Goal: Information Seeking & Learning: Learn about a topic

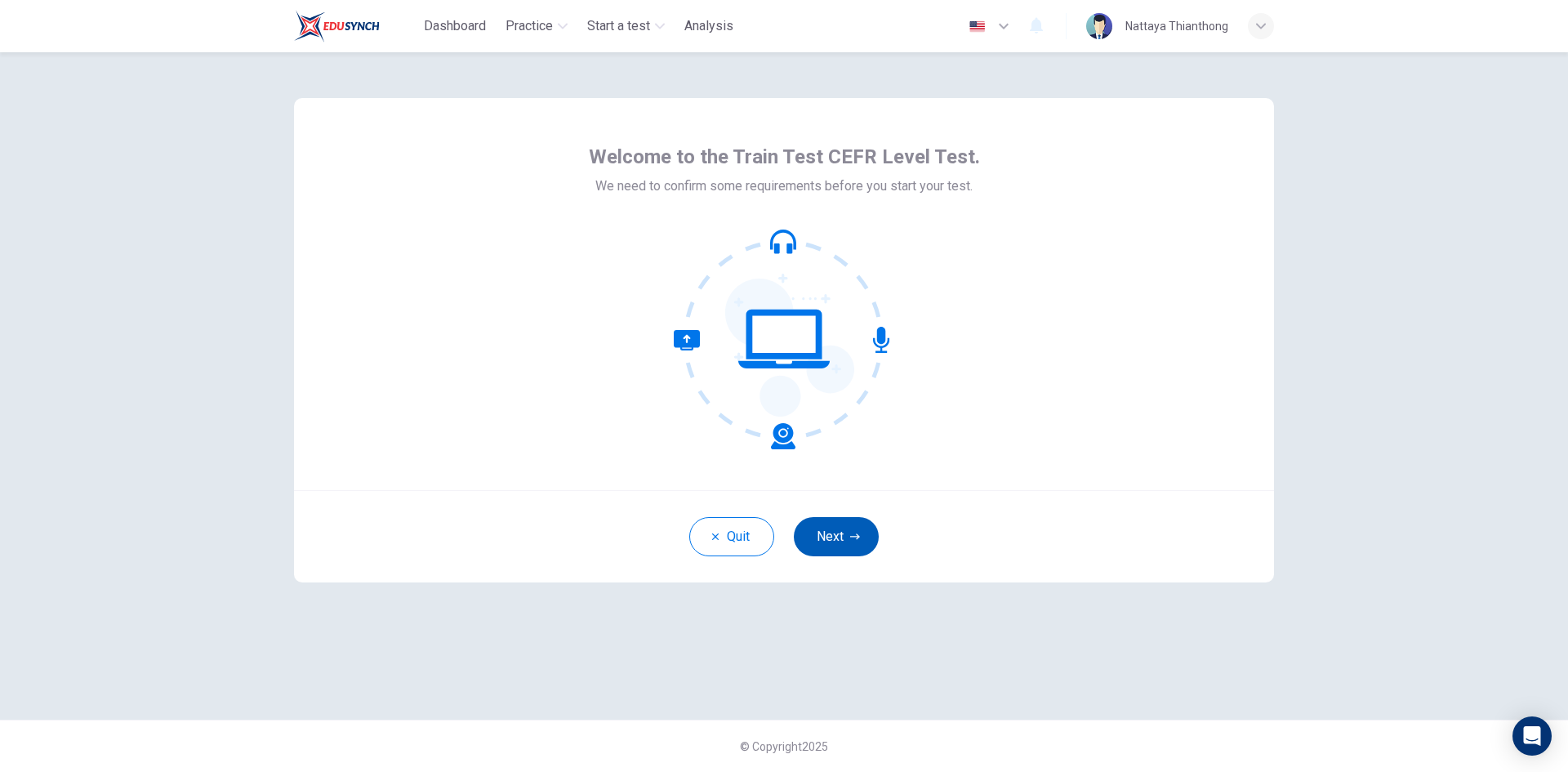
click at [837, 531] on button "Next" at bounding box center [836, 537] width 85 height 40
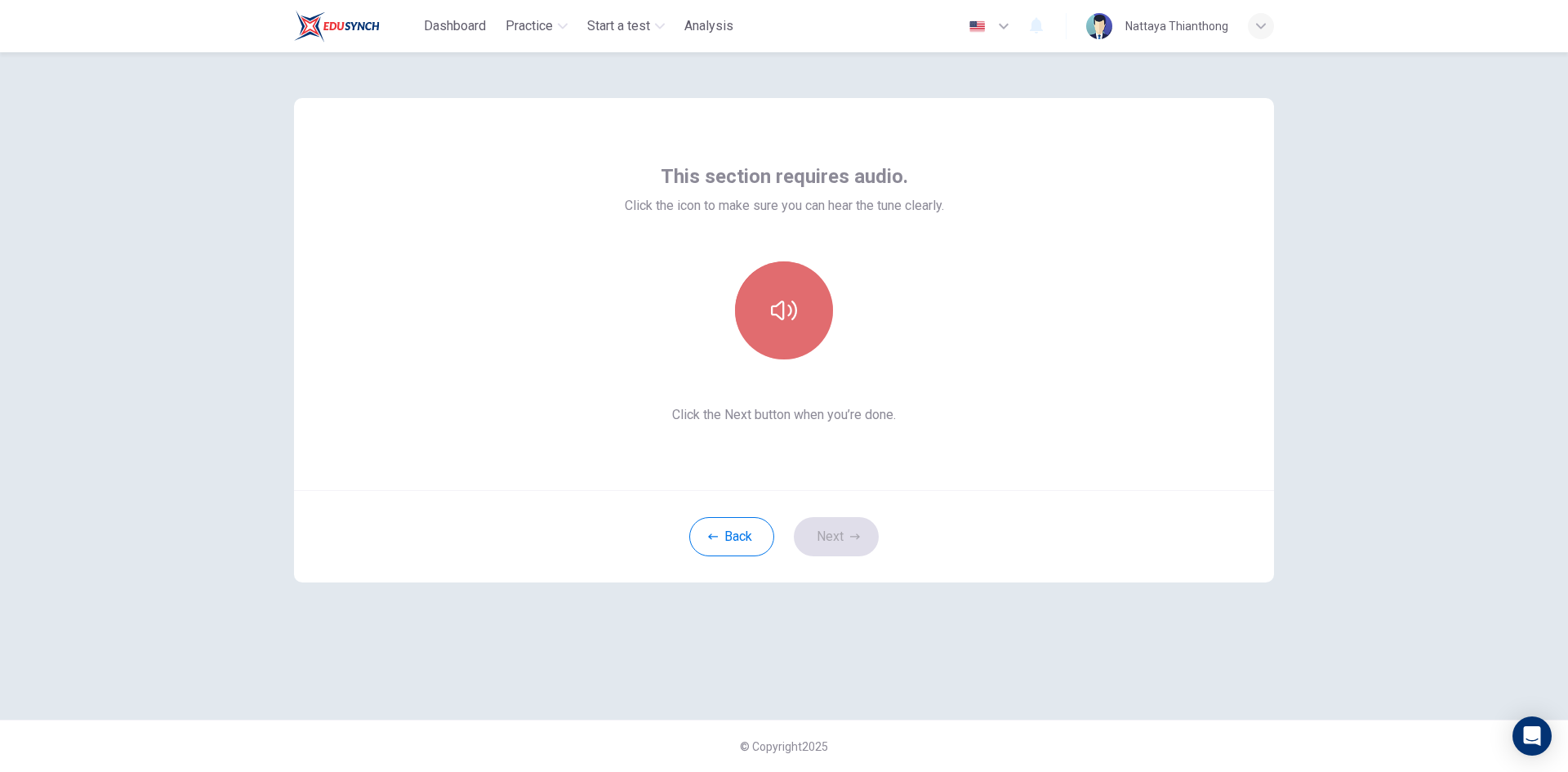
click at [771, 315] on icon "button" at bounding box center [784, 310] width 26 height 26
click at [838, 532] on button "Next" at bounding box center [836, 537] width 85 height 40
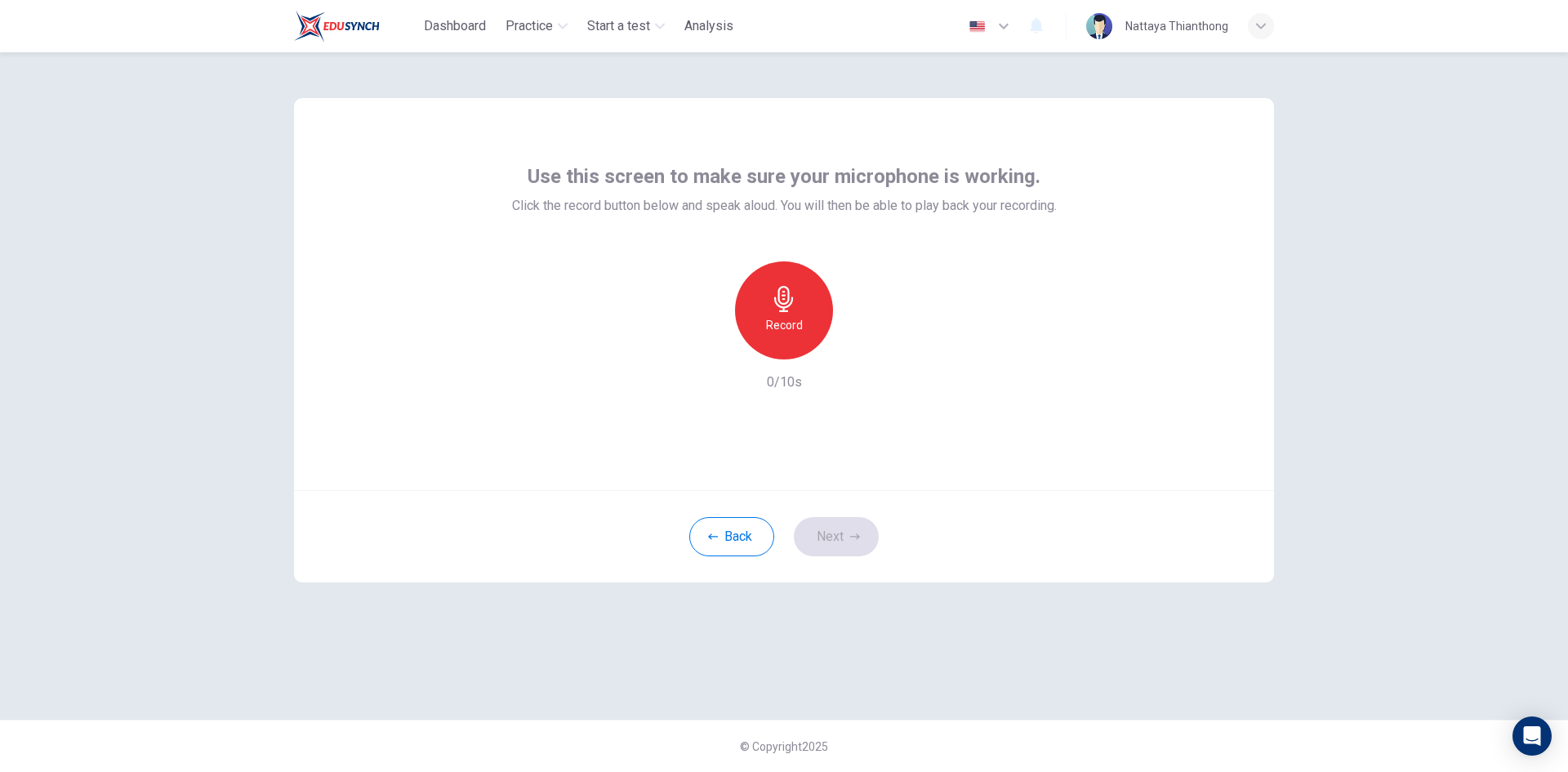
click at [781, 319] on h6 "Record" at bounding box center [784, 325] width 37 height 20
click at [780, 328] on h6 "Stop" at bounding box center [784, 325] width 24 height 20
click at [862, 342] on icon "button" at bounding box center [859, 346] width 16 height 16
click at [834, 528] on button "Next" at bounding box center [836, 537] width 85 height 40
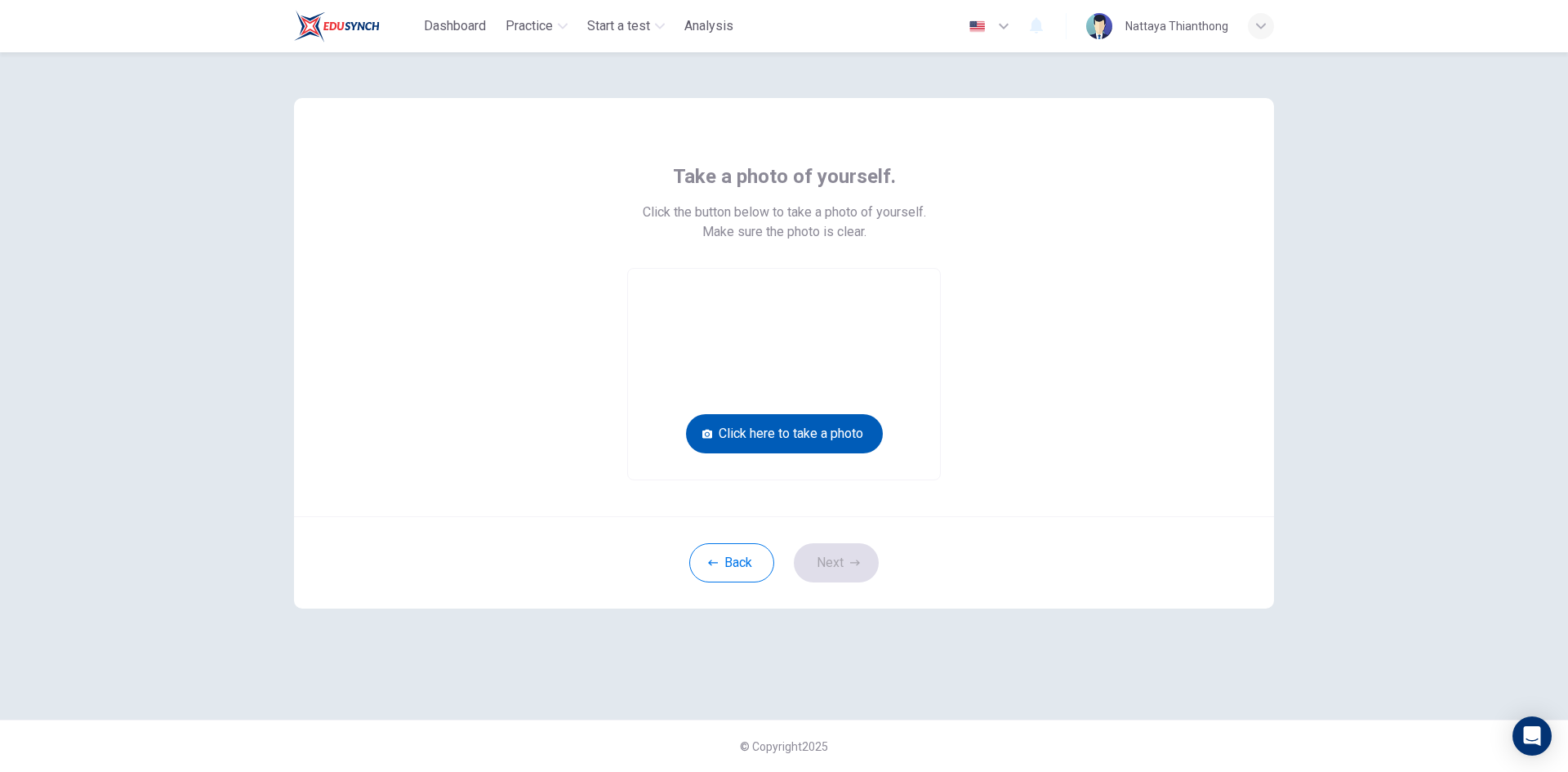
click at [818, 441] on button "Click here to take a photo" at bounding box center [784, 434] width 197 height 40
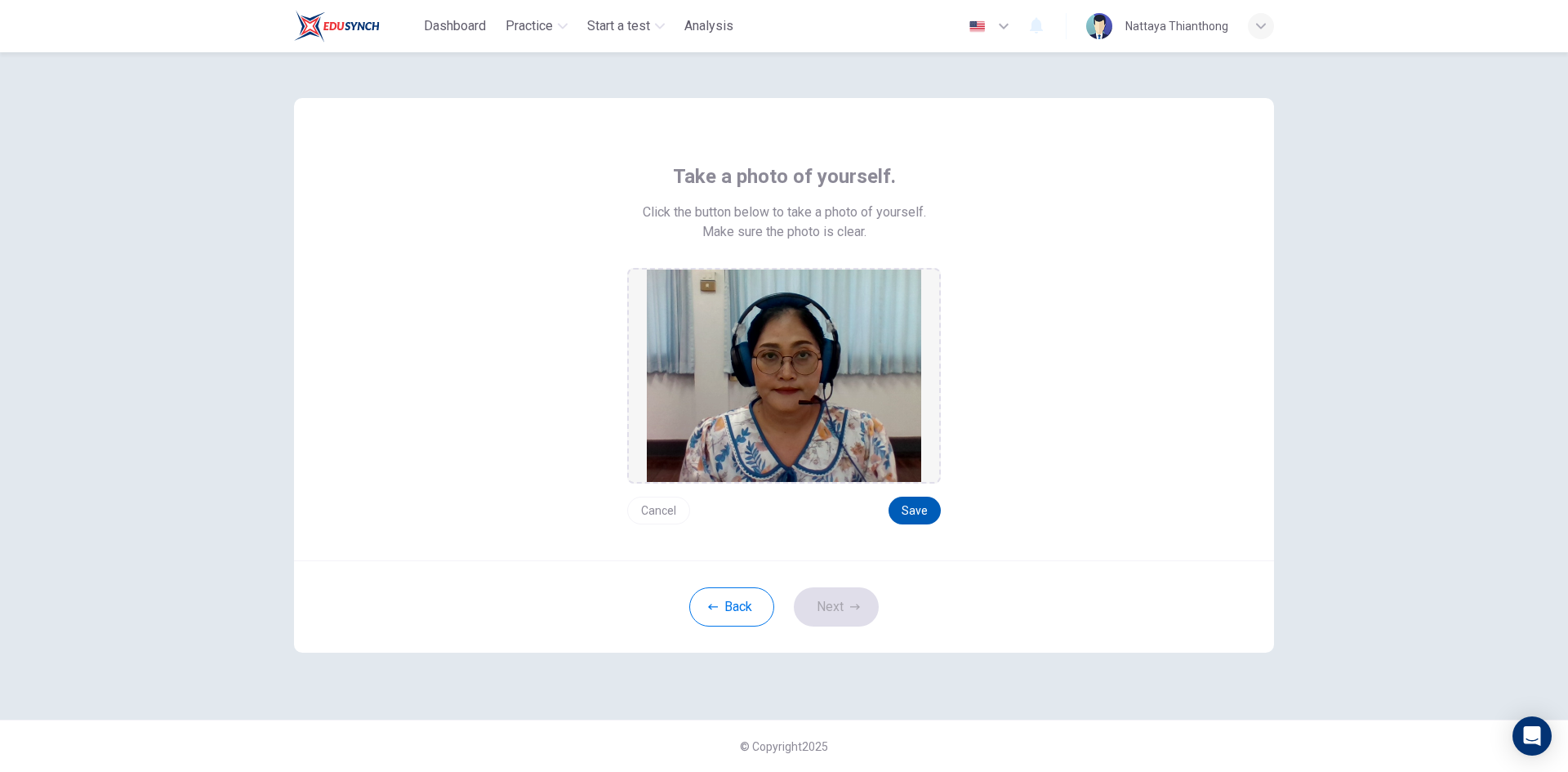
click at [919, 514] on button "Save" at bounding box center [915, 510] width 52 height 28
click at [829, 623] on button "Next" at bounding box center [836, 607] width 85 height 40
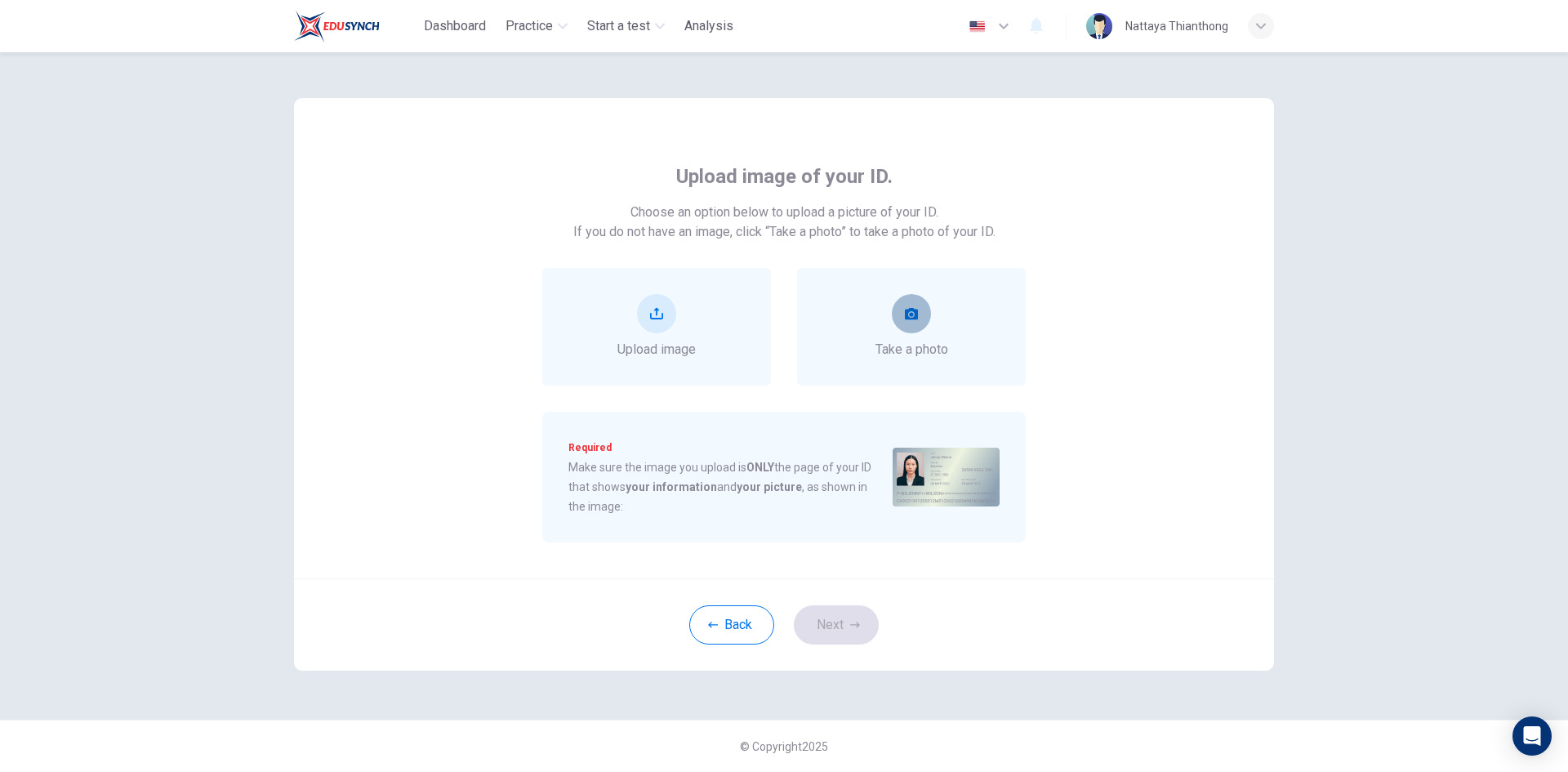
click at [909, 318] on icon "take photo" at bounding box center [911, 313] width 13 height 12
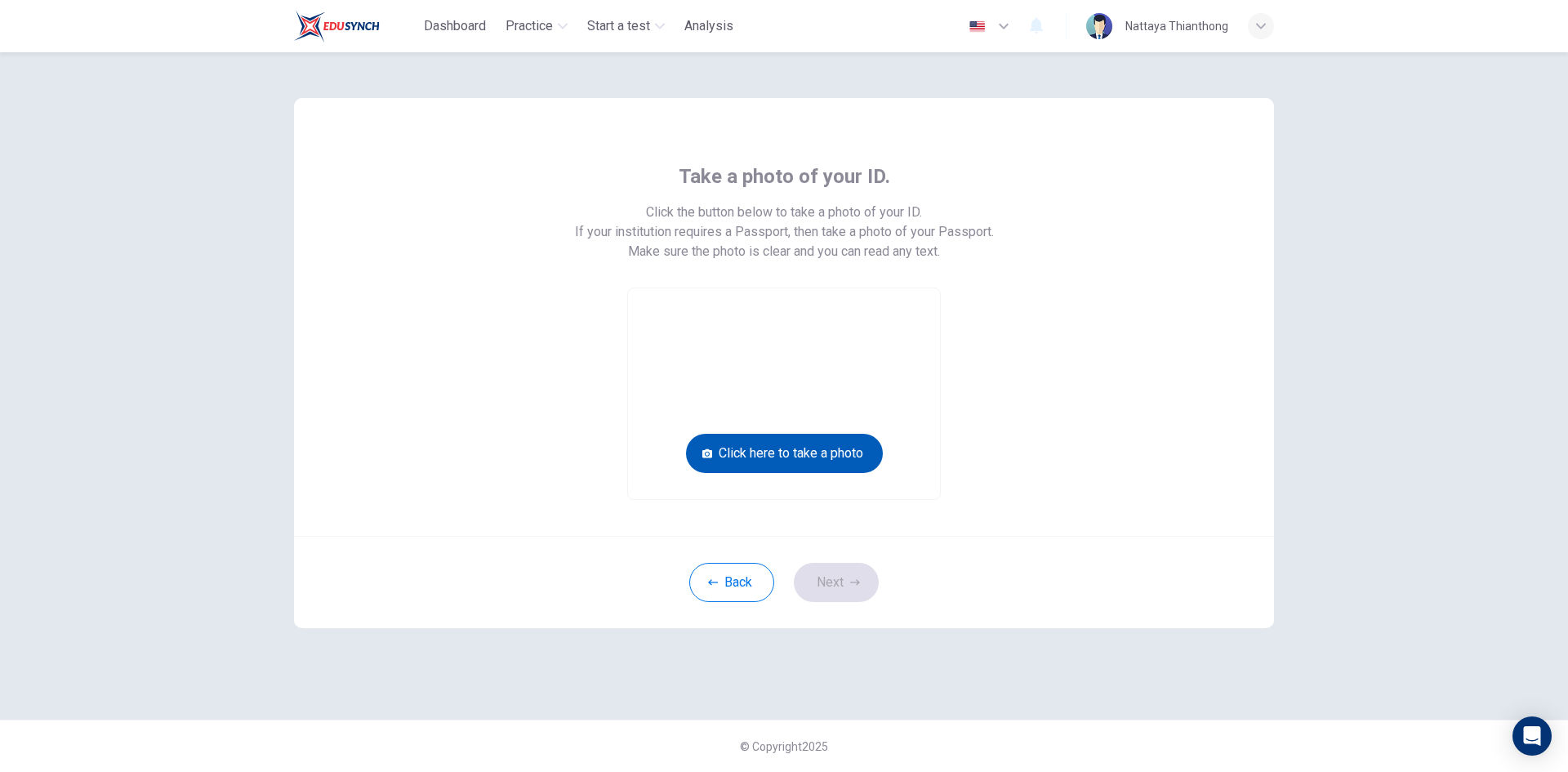
click at [799, 459] on button "Click here to take a photo" at bounding box center [784, 453] width 197 height 40
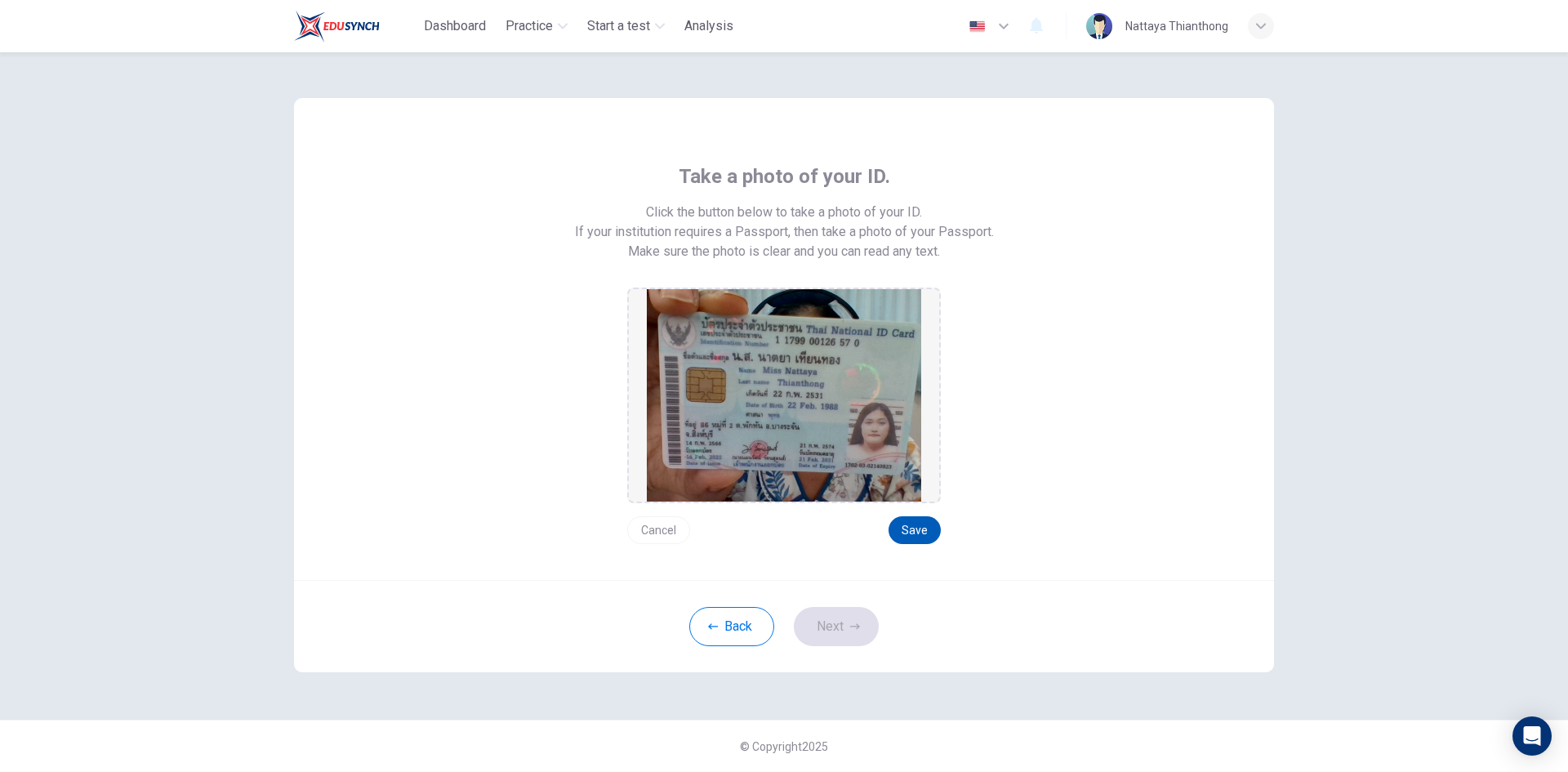
click at [919, 534] on button "Save" at bounding box center [915, 530] width 52 height 28
click at [848, 625] on button "Next" at bounding box center [836, 627] width 85 height 40
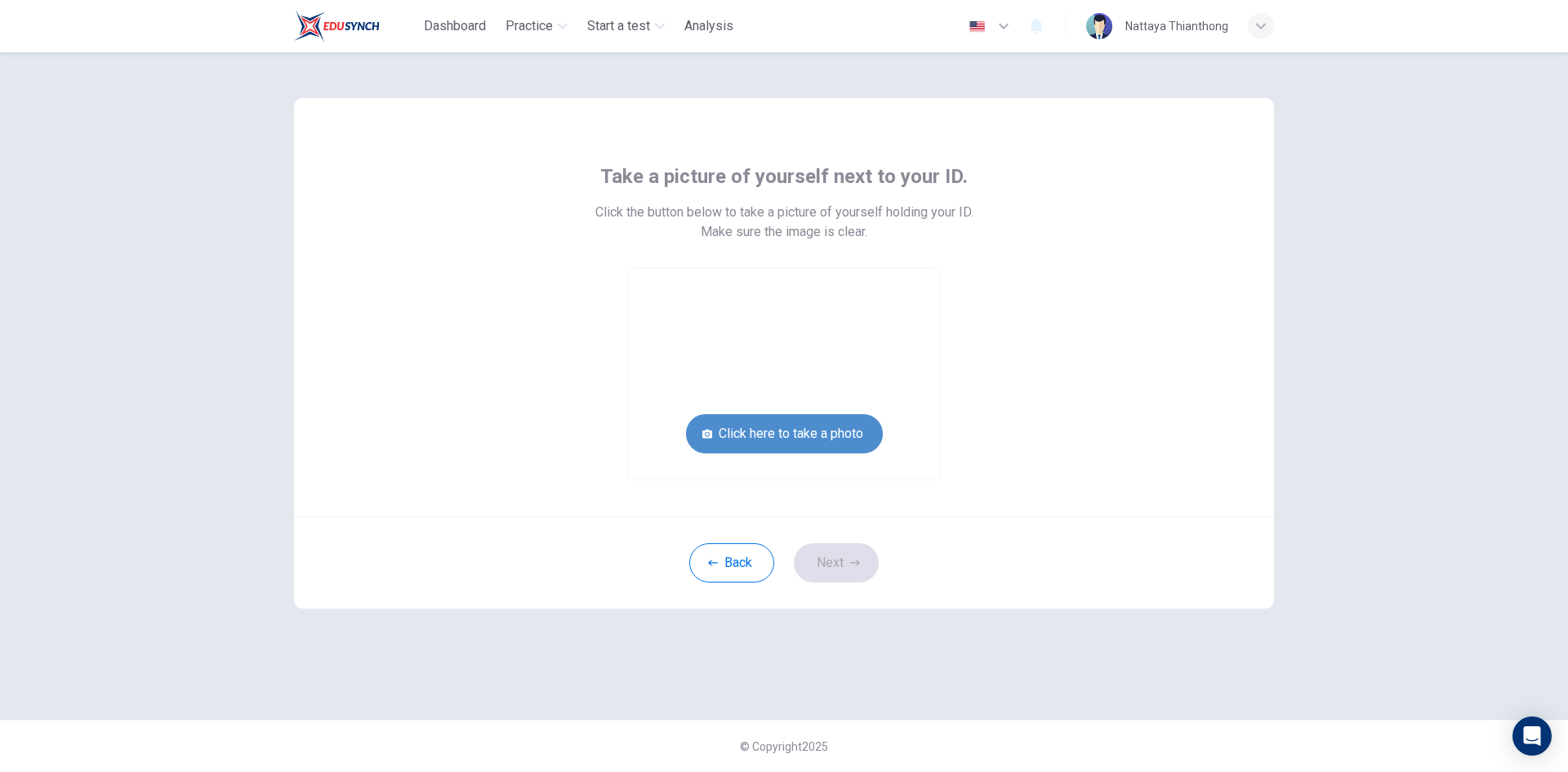
click at [798, 429] on button "Click here to take a photo" at bounding box center [784, 434] width 197 height 40
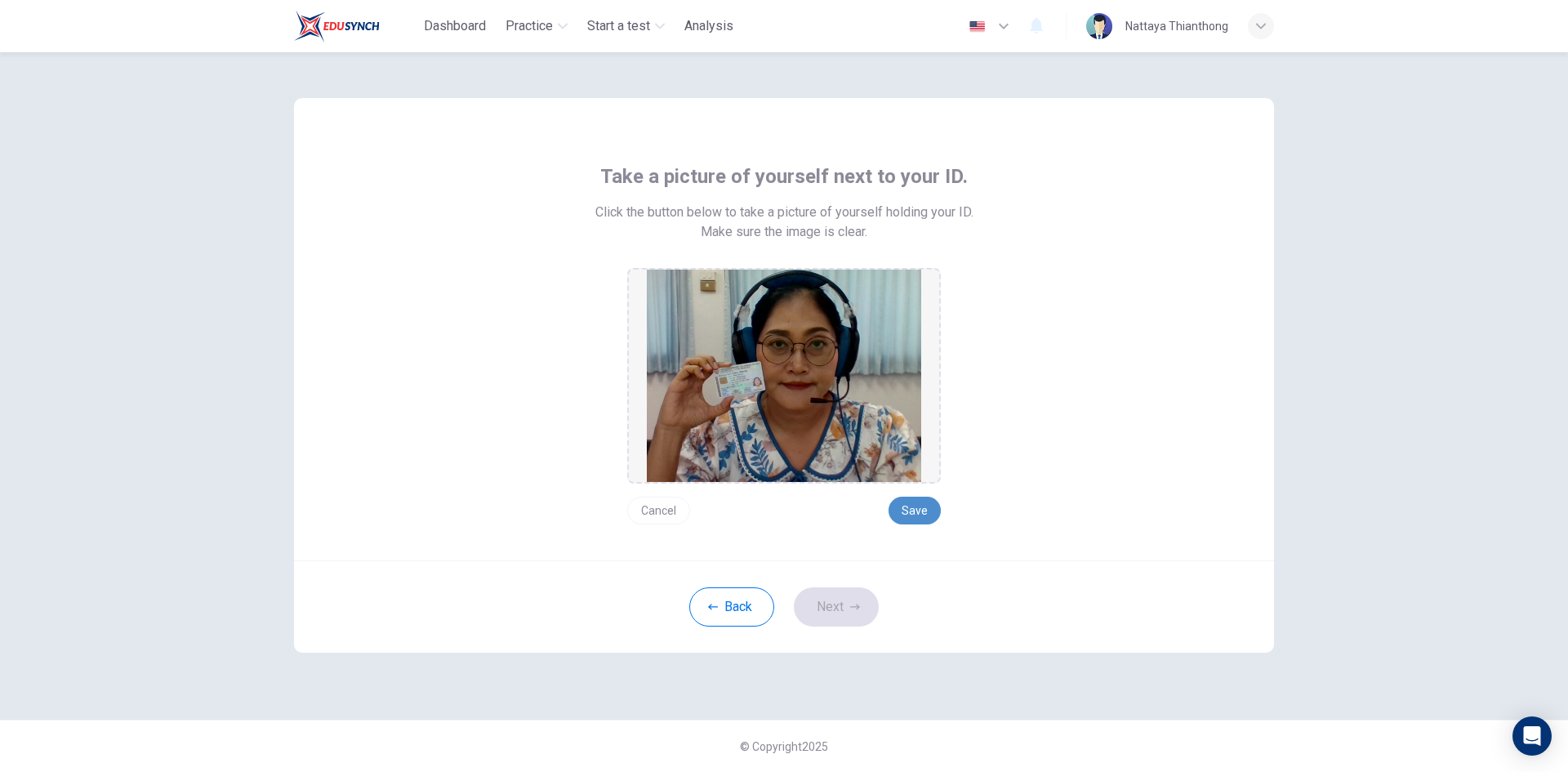
click at [934, 508] on button "Save" at bounding box center [915, 510] width 52 height 28
click at [839, 615] on button "Next" at bounding box center [836, 607] width 85 height 40
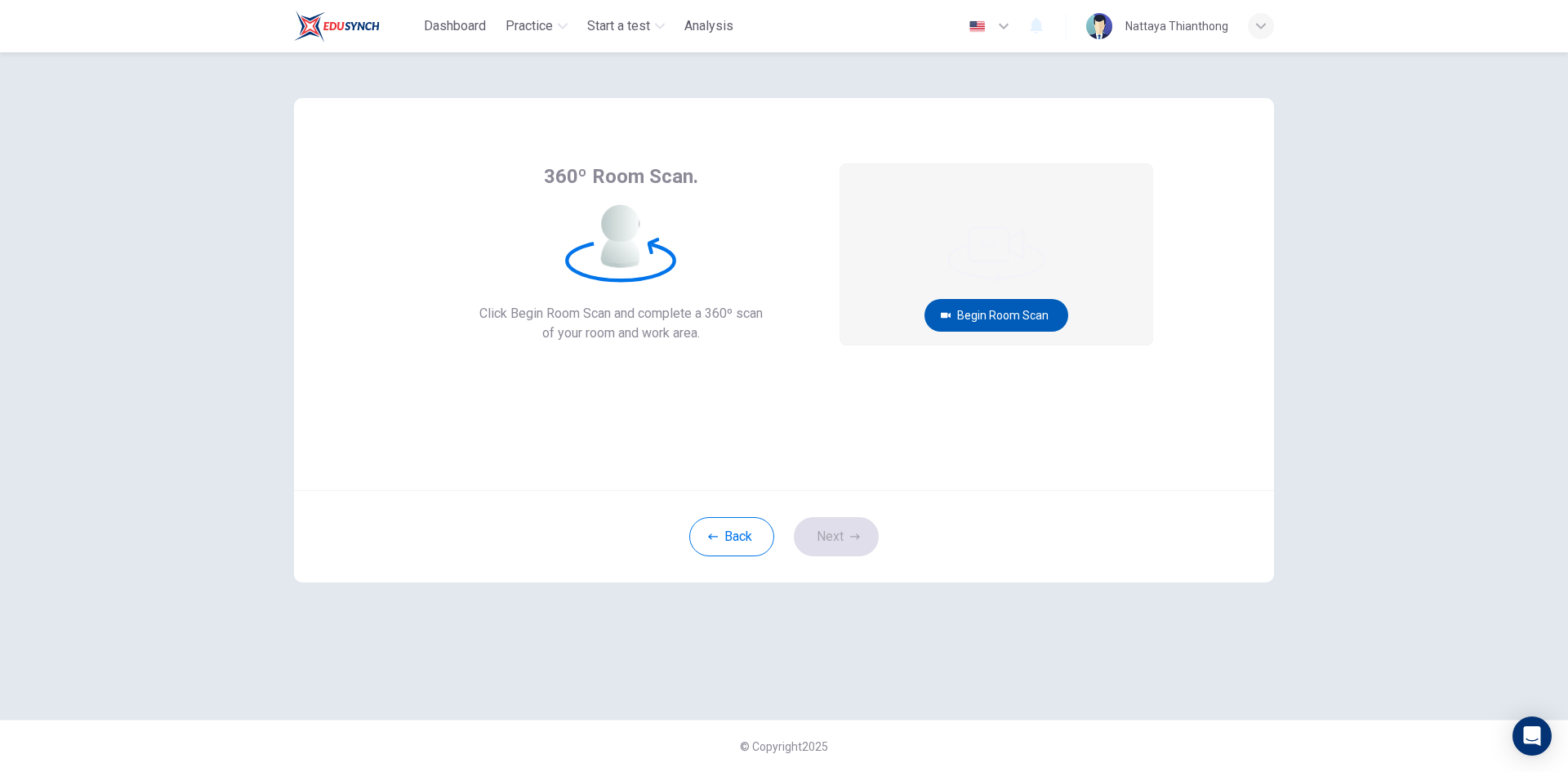
click at [1038, 308] on button "Begin Room Scan" at bounding box center [997, 315] width 144 height 32
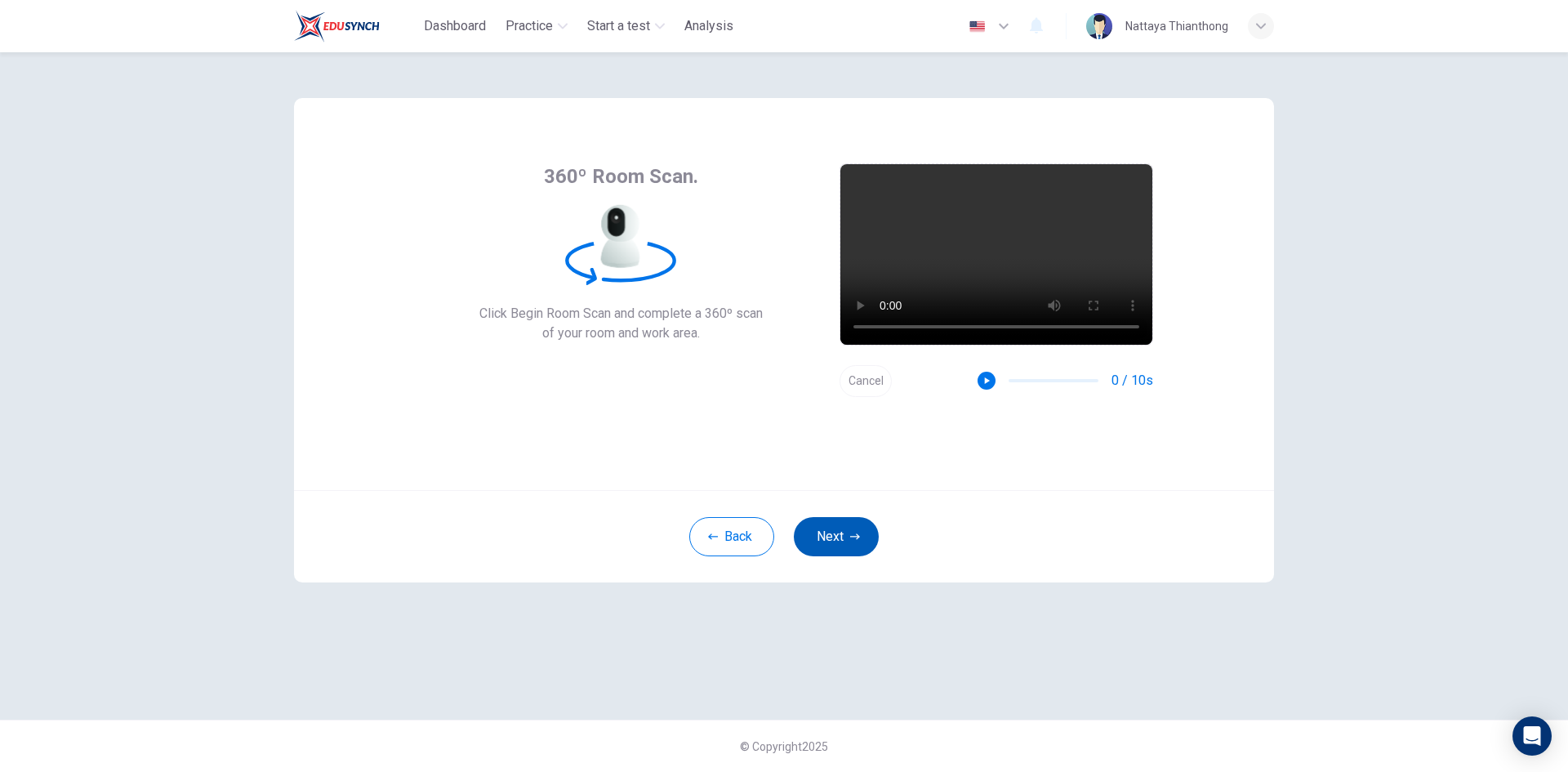
click at [843, 546] on button "Next" at bounding box center [836, 537] width 85 height 40
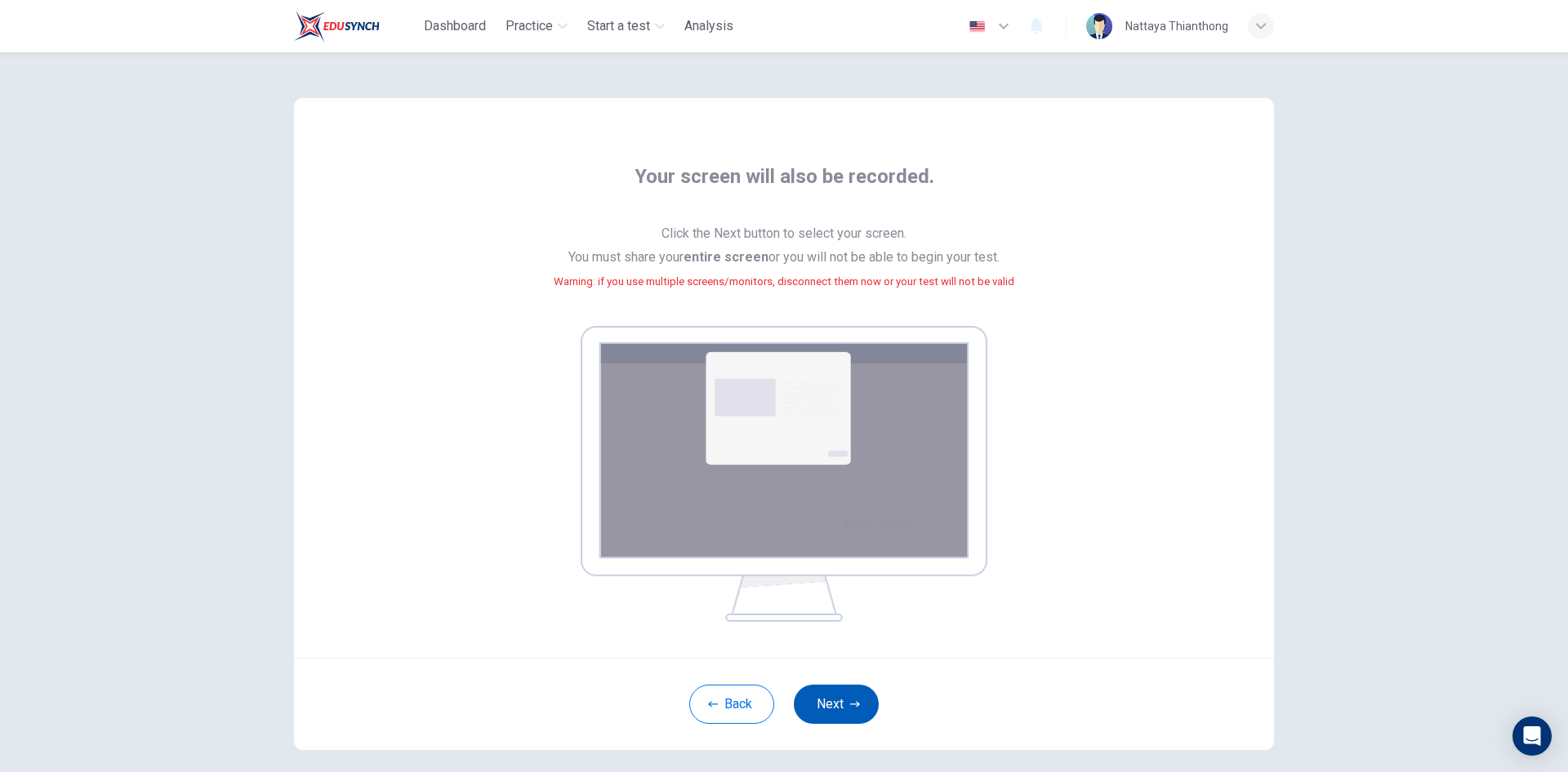
click at [850, 699] on icon "button" at bounding box center [855, 704] width 10 height 10
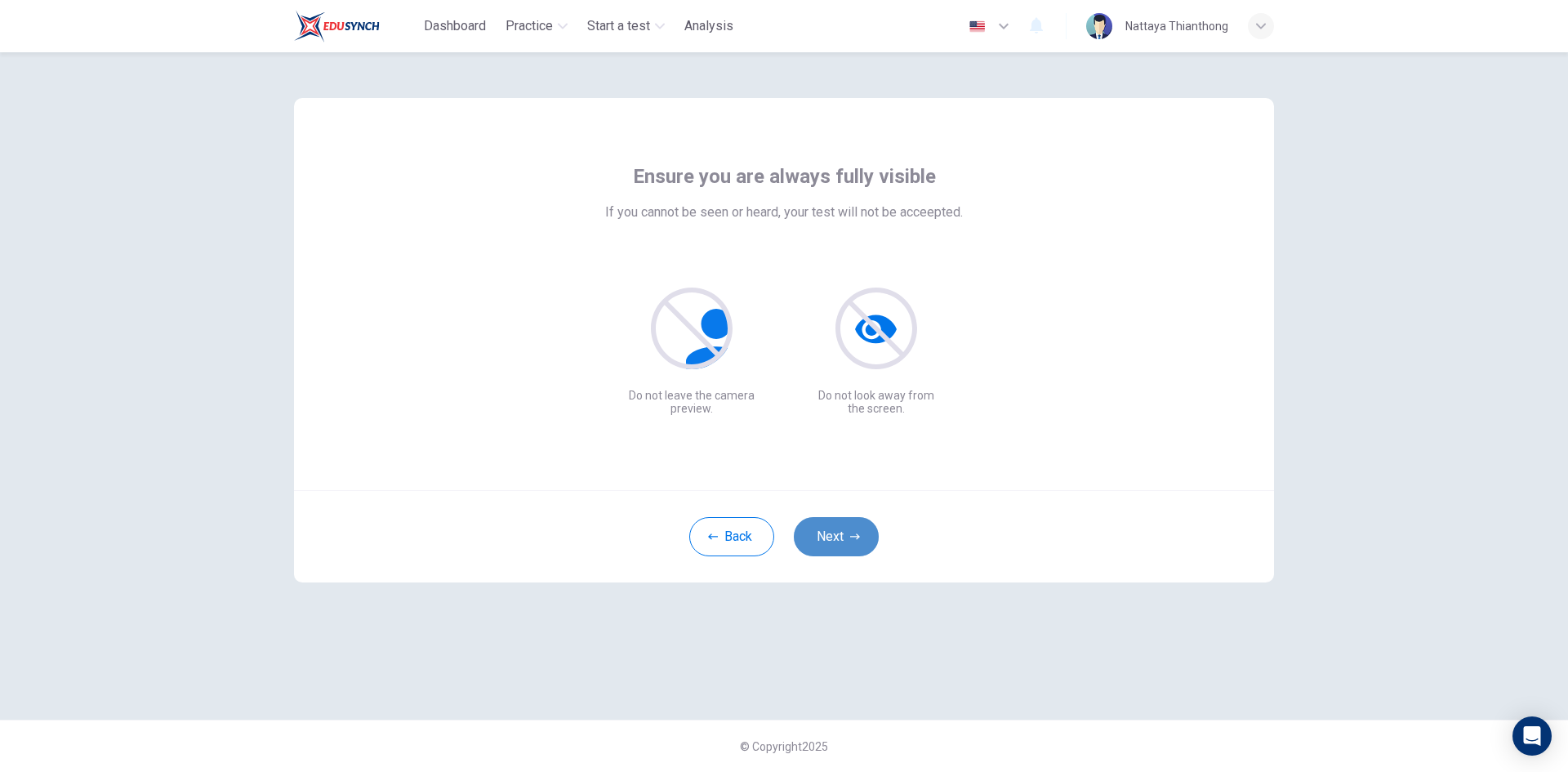
click at [837, 531] on button "Next" at bounding box center [836, 537] width 85 height 40
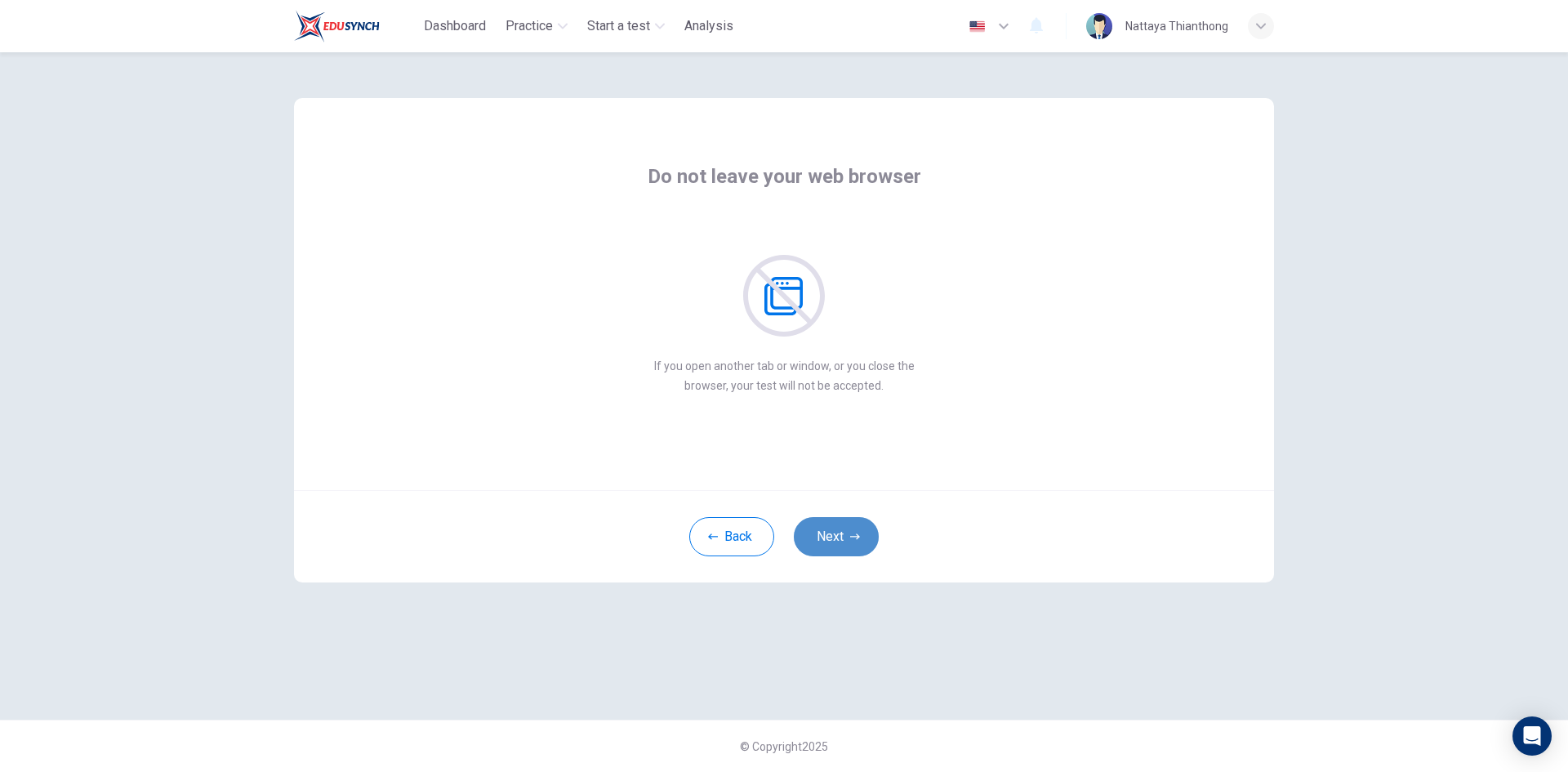
click at [837, 528] on button "Next" at bounding box center [836, 537] width 85 height 40
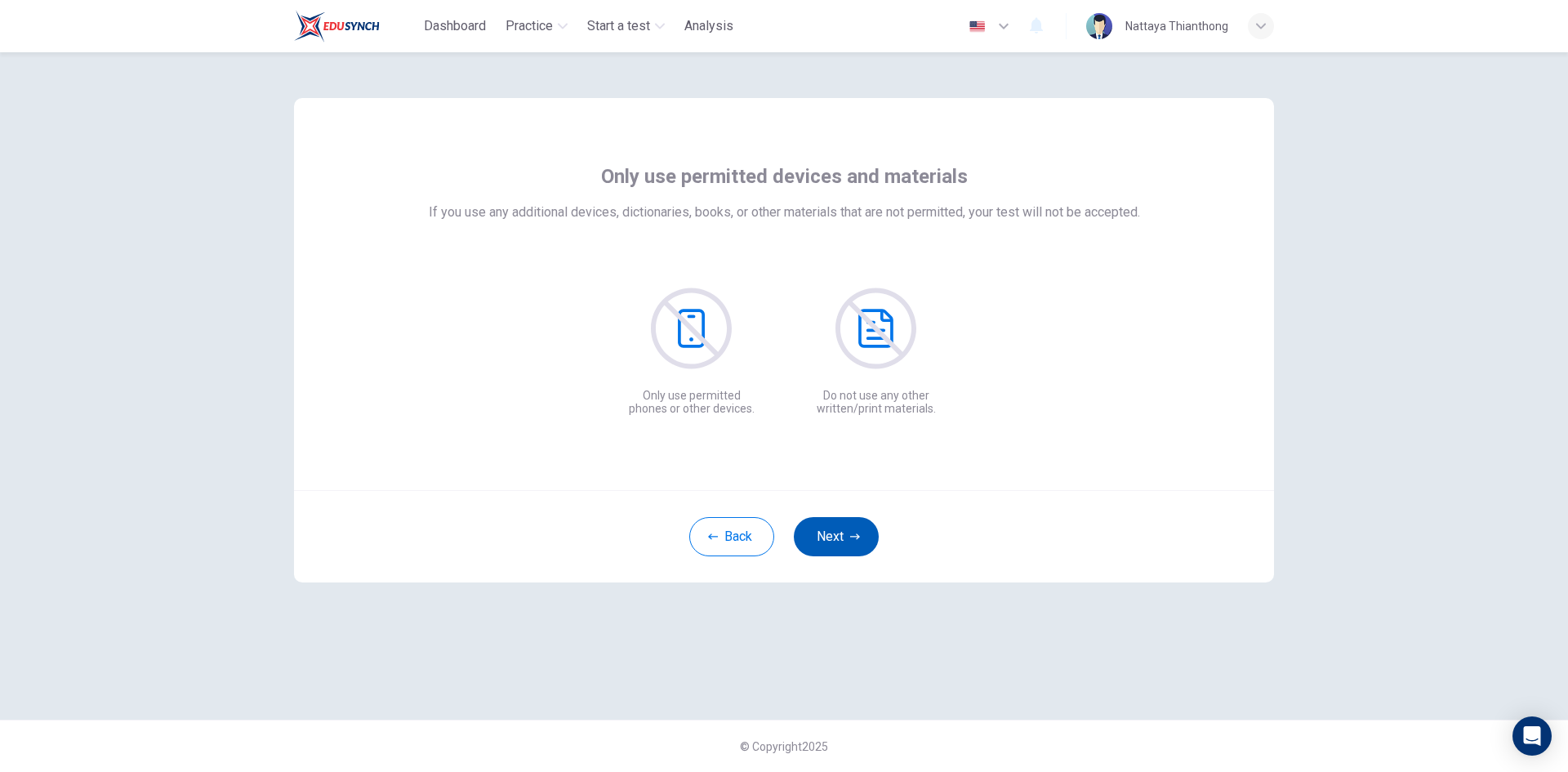
click at [837, 528] on button "Next" at bounding box center [836, 537] width 85 height 40
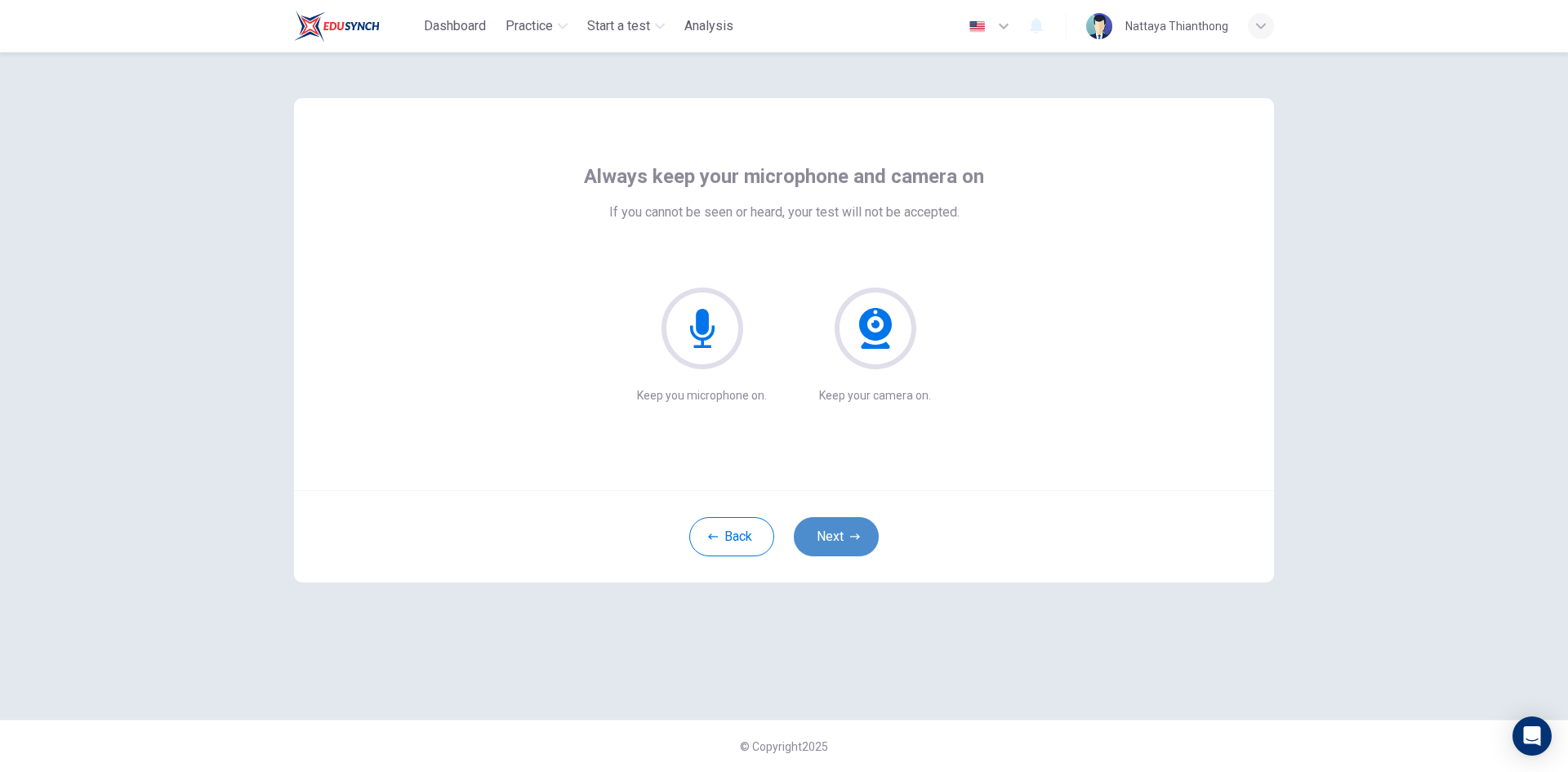
click at [837, 528] on button "Next" at bounding box center [836, 537] width 85 height 40
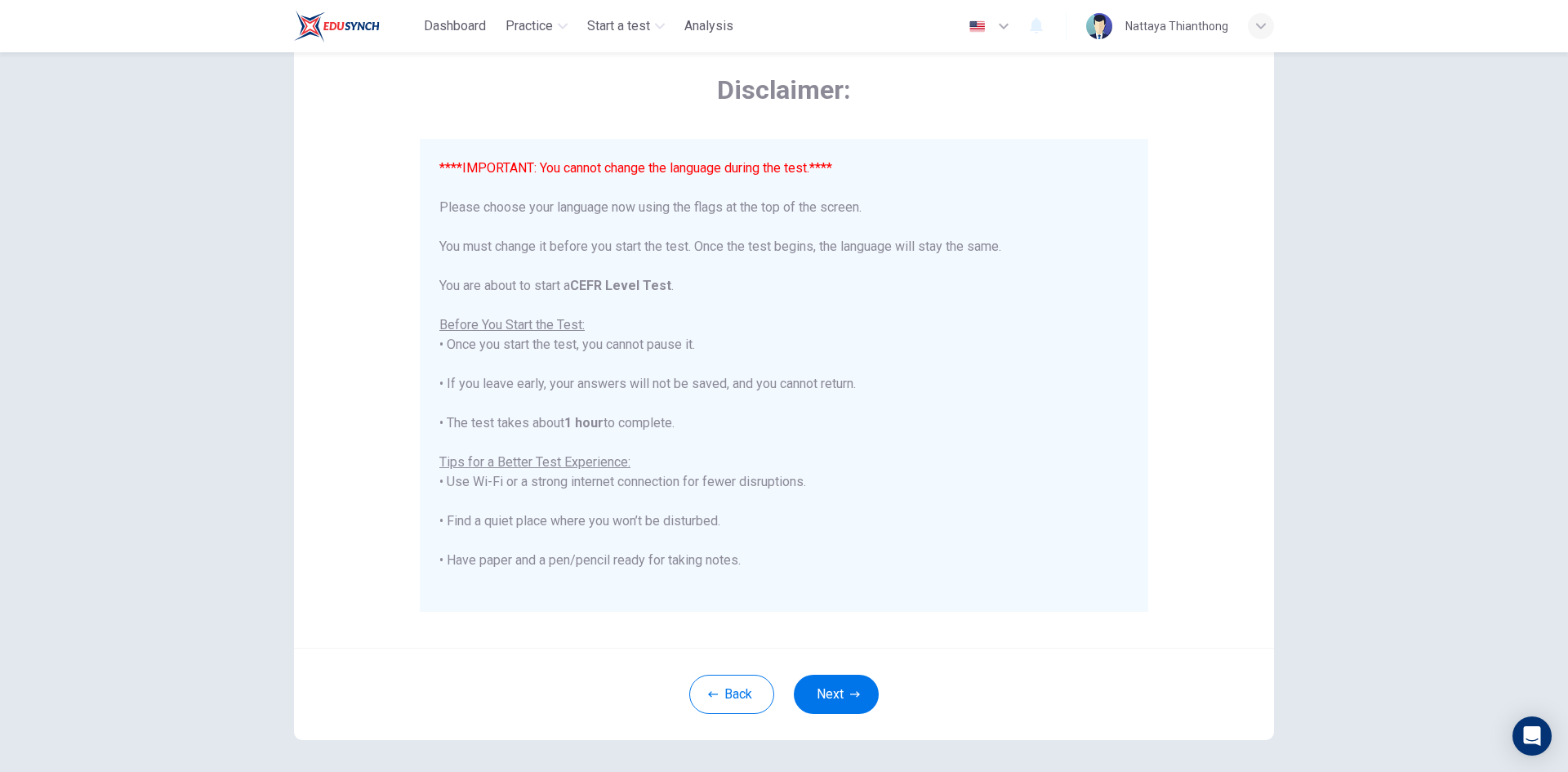
scroll to position [137, 0]
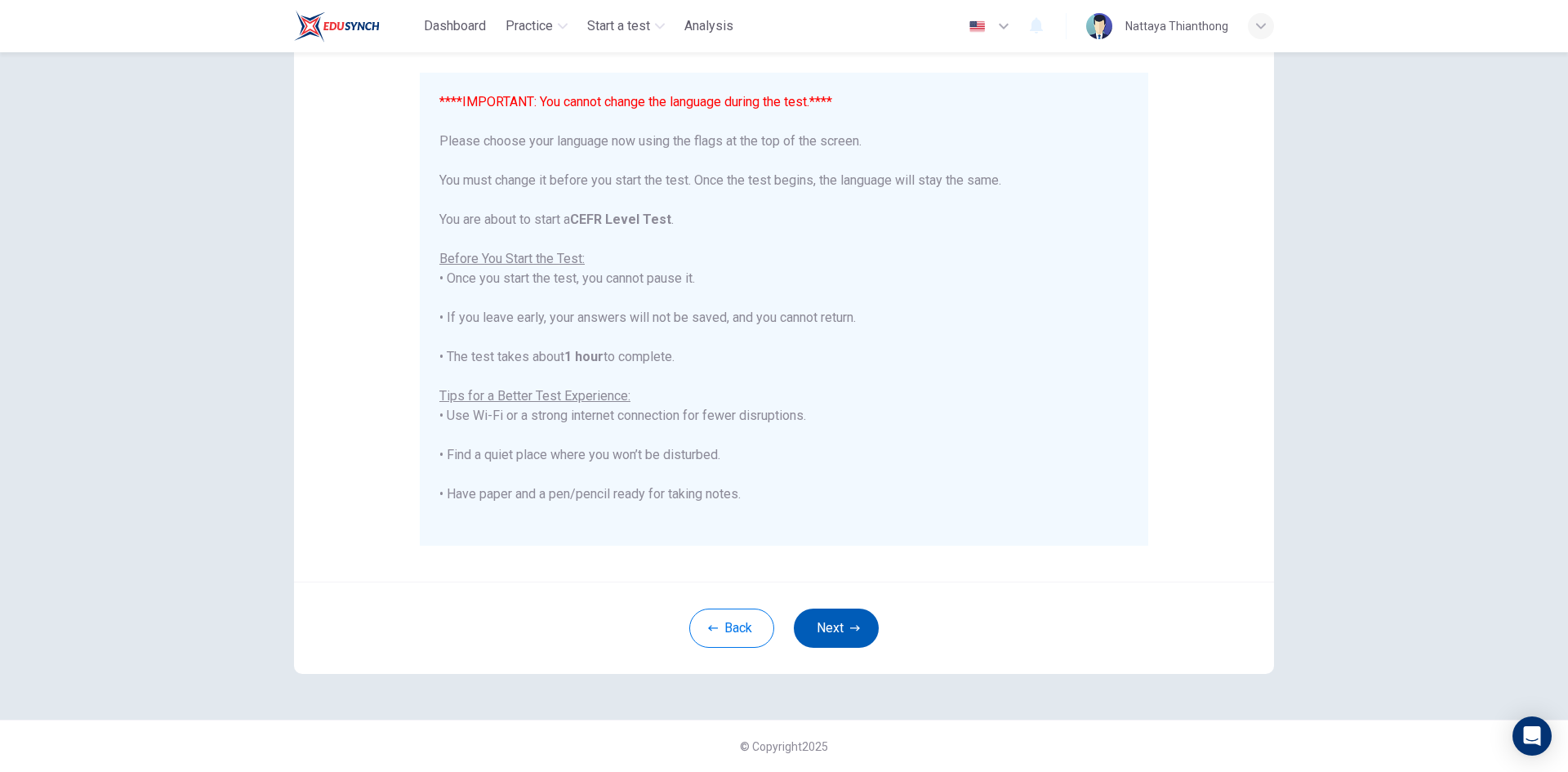
click at [844, 624] on button "Next" at bounding box center [836, 628] width 85 height 40
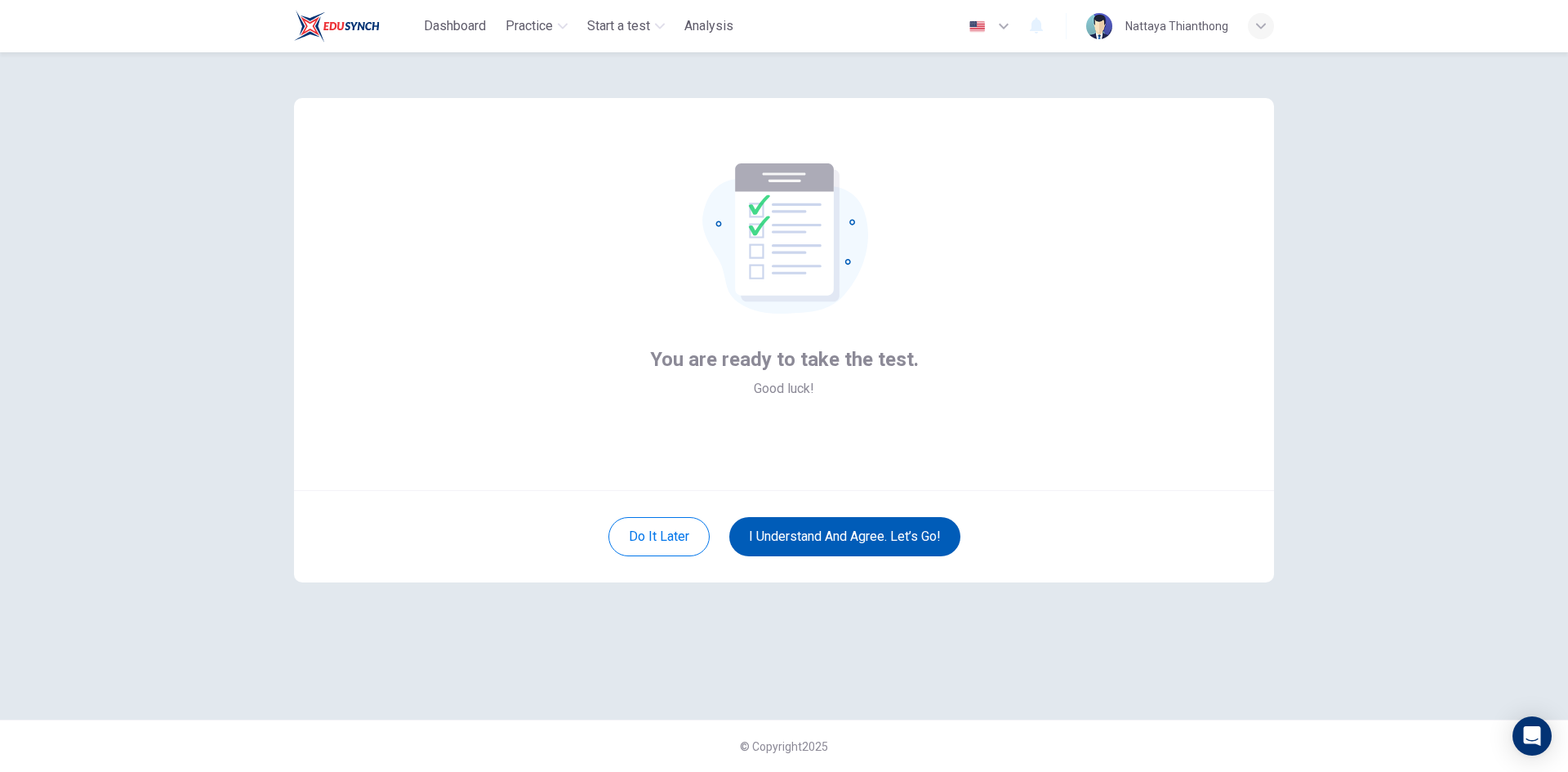
scroll to position [0, 0]
click at [811, 527] on button "I understand and agree. Let’s go!" at bounding box center [845, 537] width 231 height 40
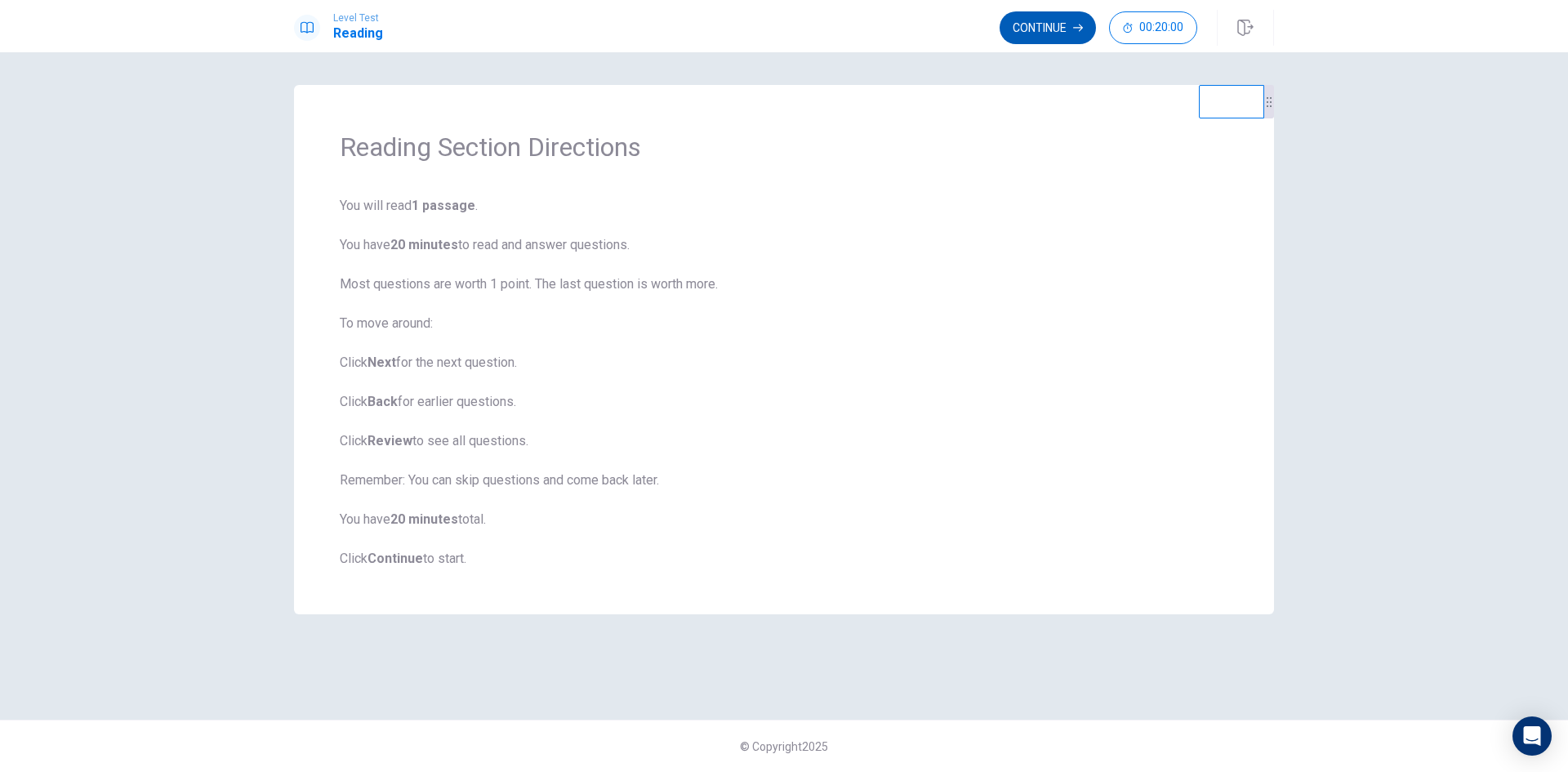
click at [1038, 26] on button "Continue" at bounding box center [1047, 28] width 96 height 32
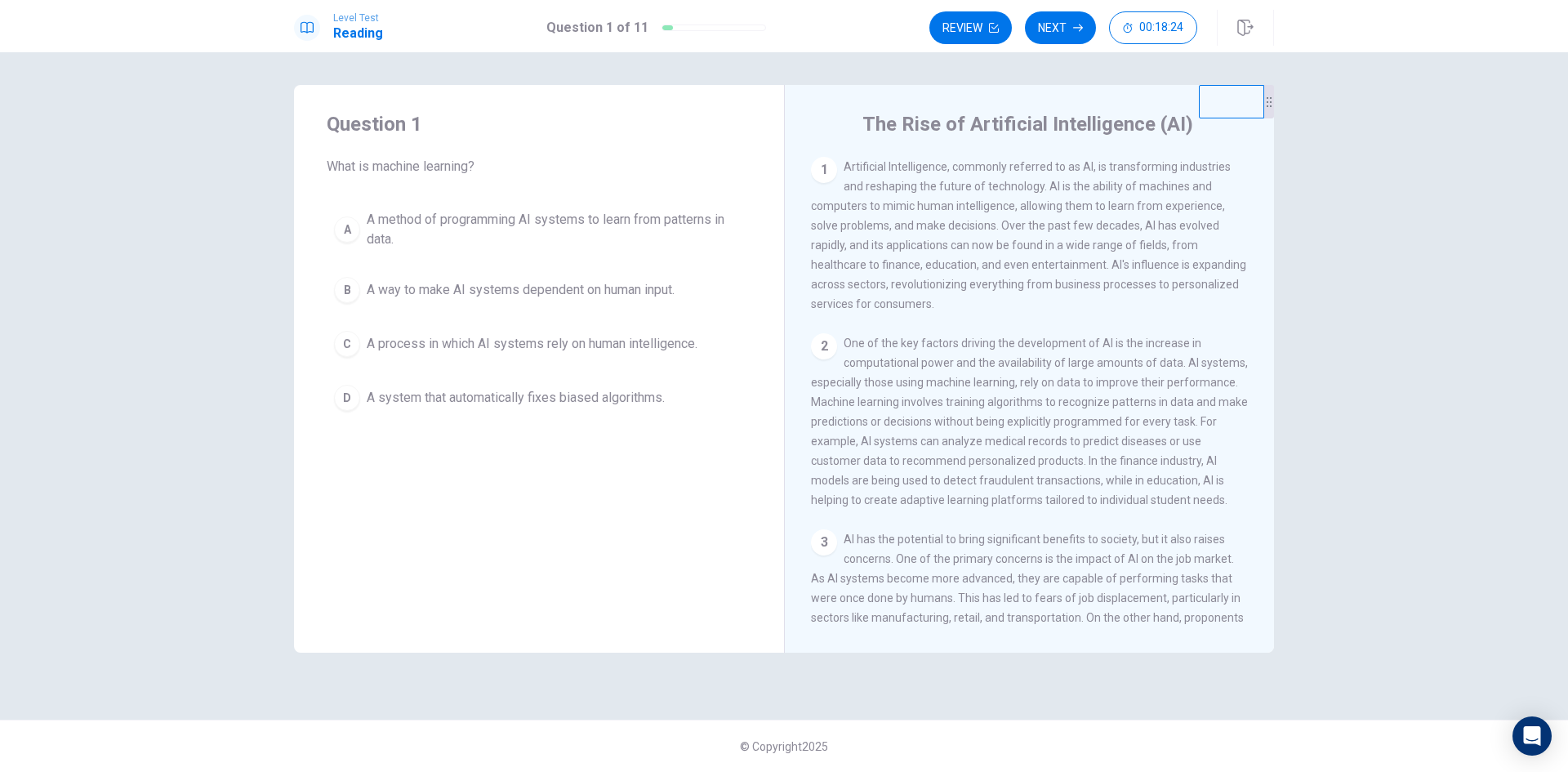
click at [554, 340] on span "A process in which AI systems rely on human intelligence." at bounding box center [533, 344] width 331 height 20
click at [1061, 34] on button "Next" at bounding box center [1060, 28] width 71 height 32
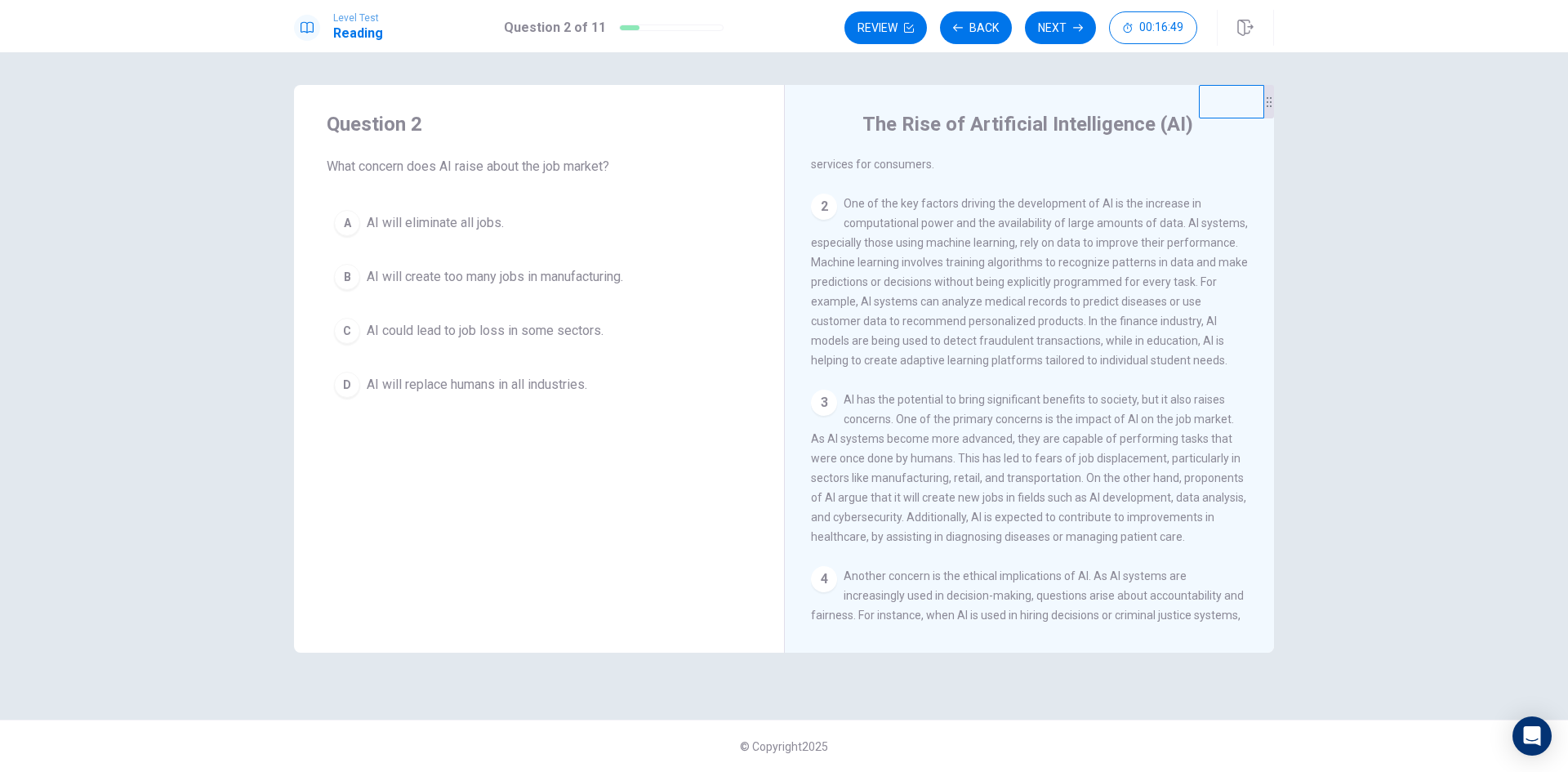
scroll to position [164, 0]
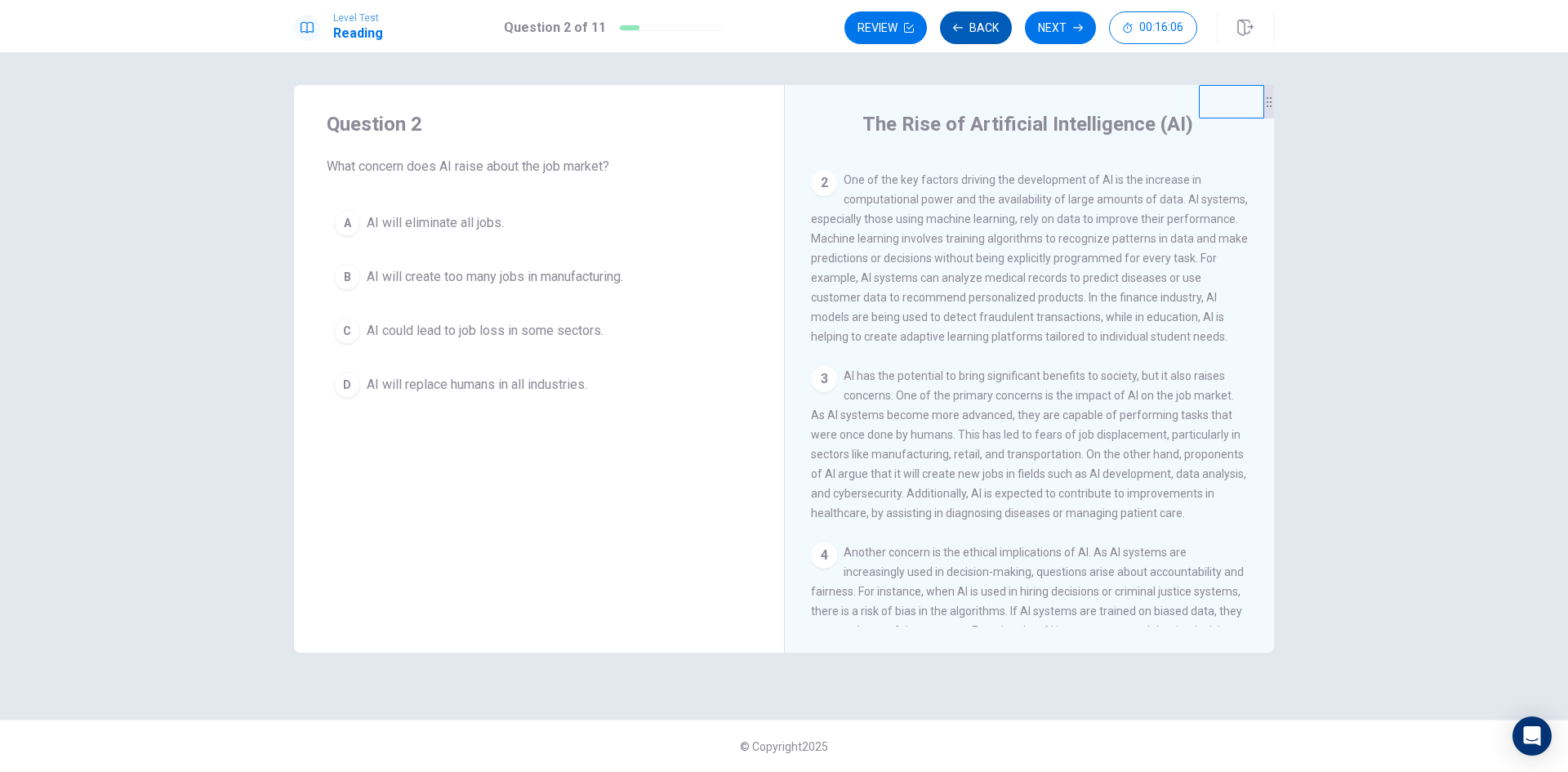
click at [987, 23] on button "Back" at bounding box center [976, 28] width 72 height 32
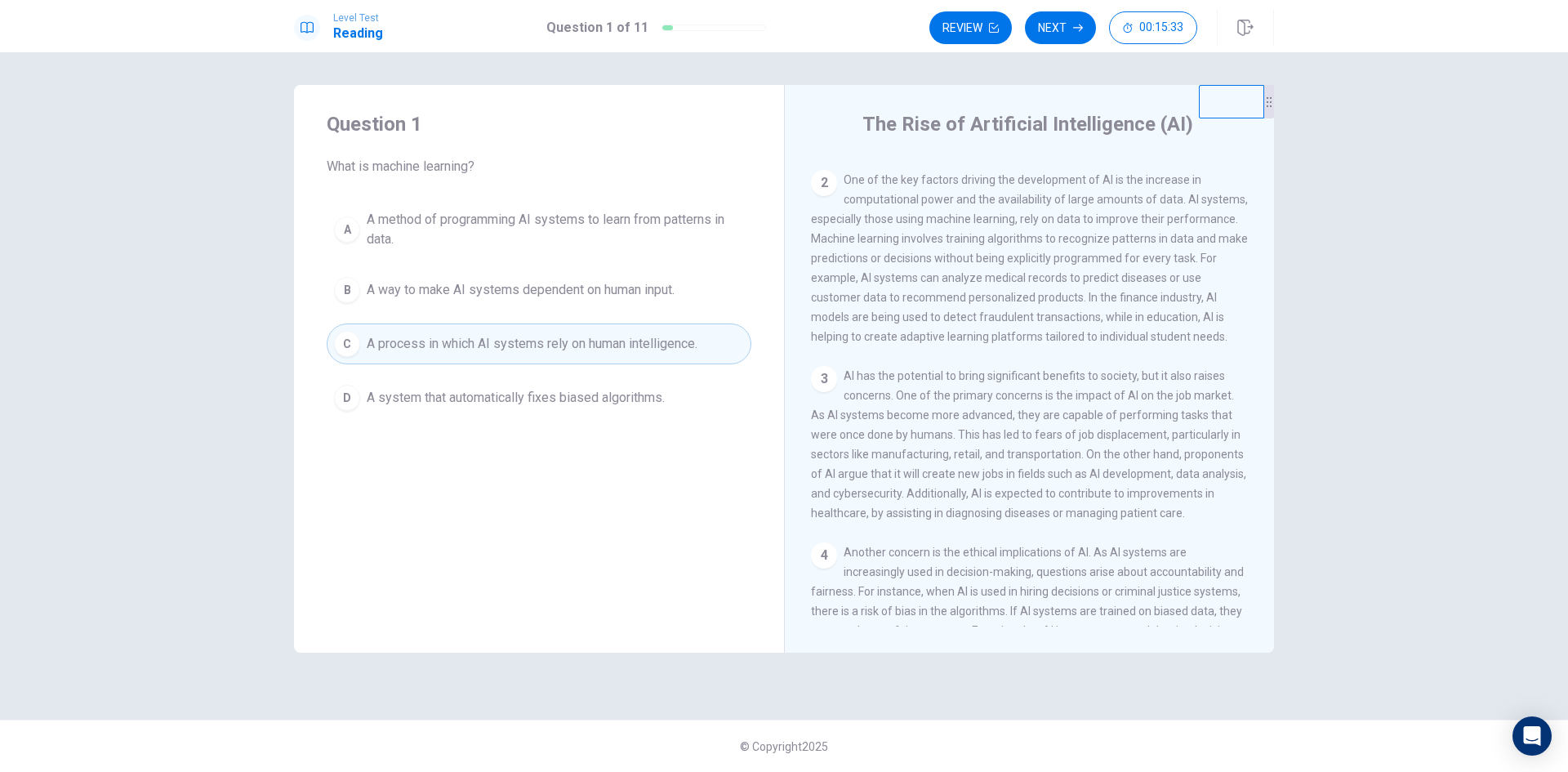
click at [621, 211] on span "A method of programming AI systems to learn from patterns in data." at bounding box center [555, 229] width 377 height 40
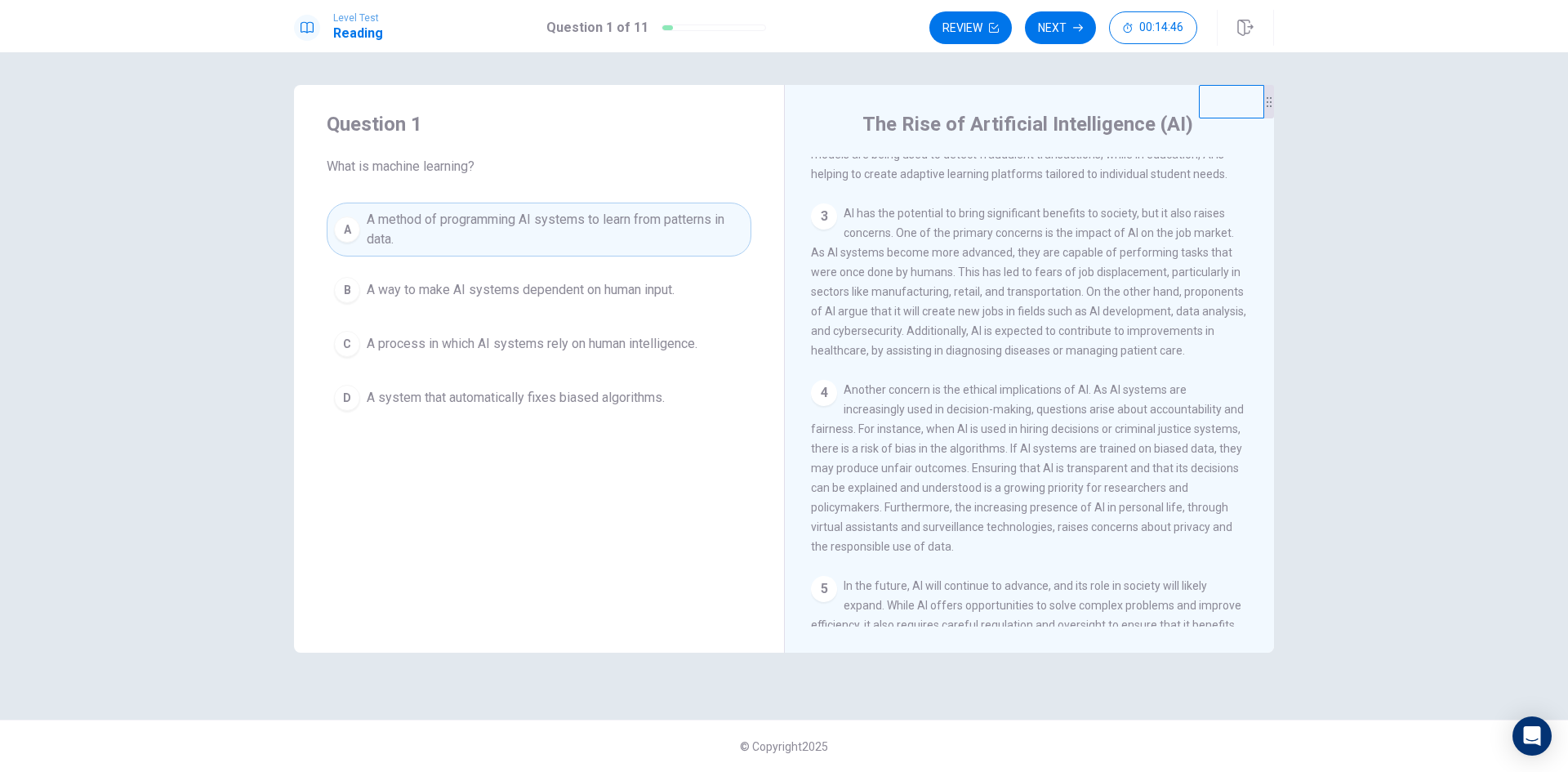
scroll to position [327, 0]
click at [1050, 32] on button "Next" at bounding box center [1060, 28] width 71 height 32
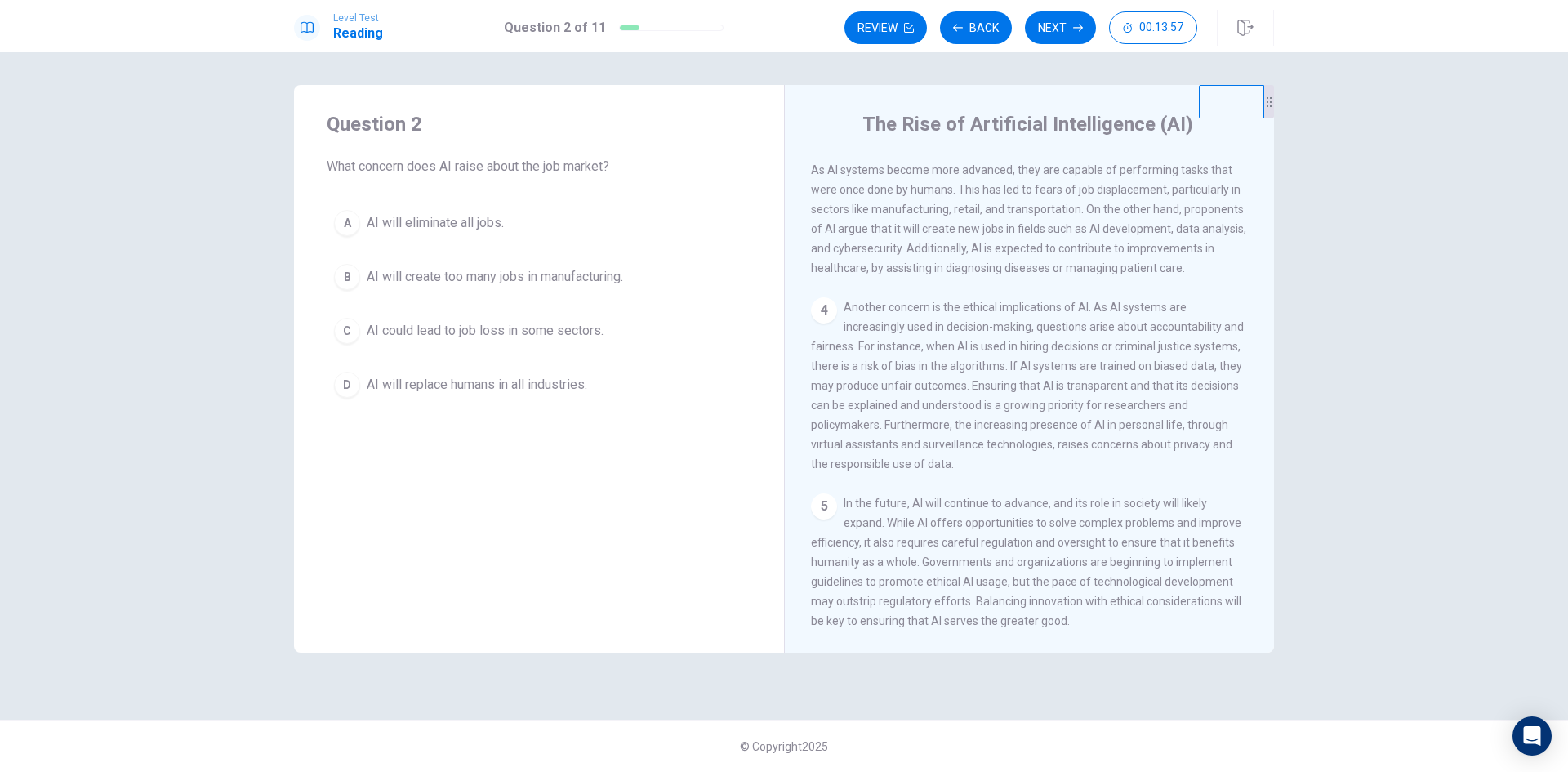
scroll to position [486, 0]
